Goal: Information Seeking & Learning: Learn about a topic

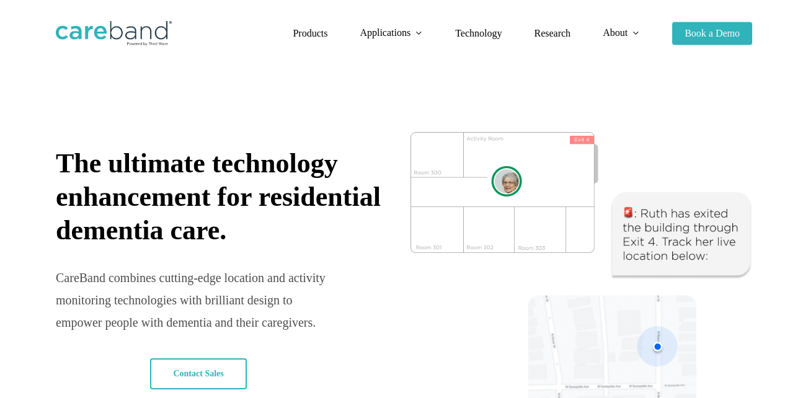
click at [112, 42] on img at bounding box center [114, 33] width 116 height 25
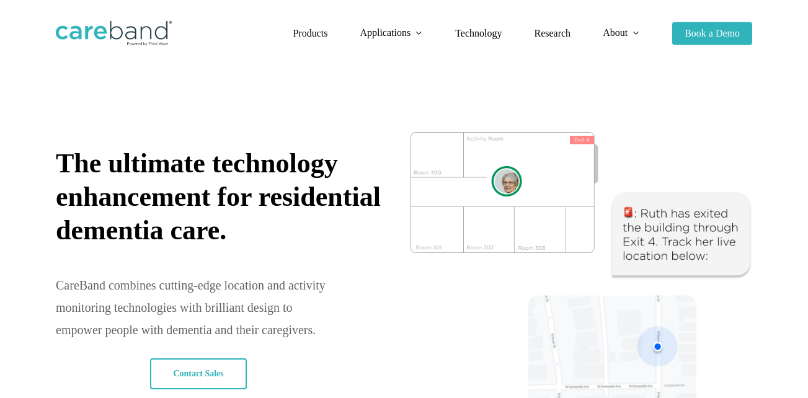
click at [112, 42] on img at bounding box center [114, 33] width 116 height 25
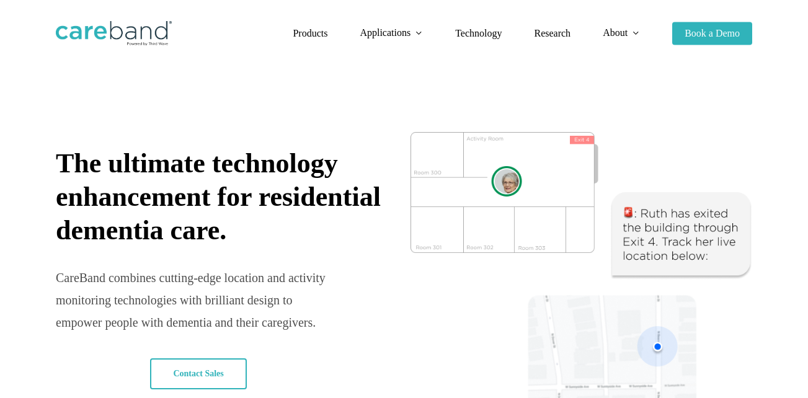
click at [112, 25] on img at bounding box center [114, 33] width 116 height 25
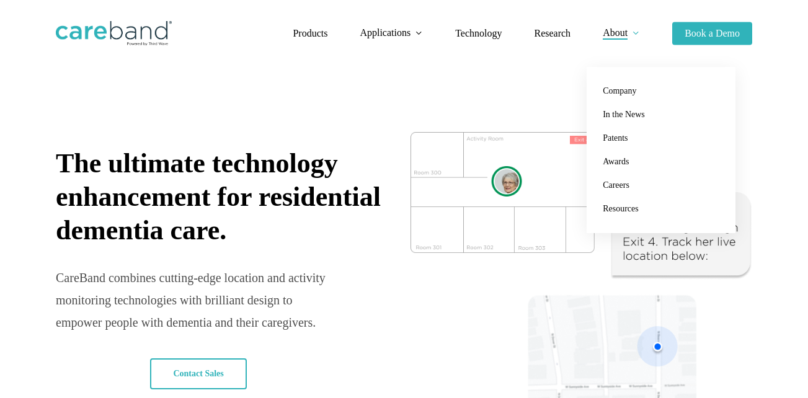
click at [620, 37] on span "About" at bounding box center [614, 32] width 25 height 11
